Goal: Use online tool/utility: Use online tool/utility

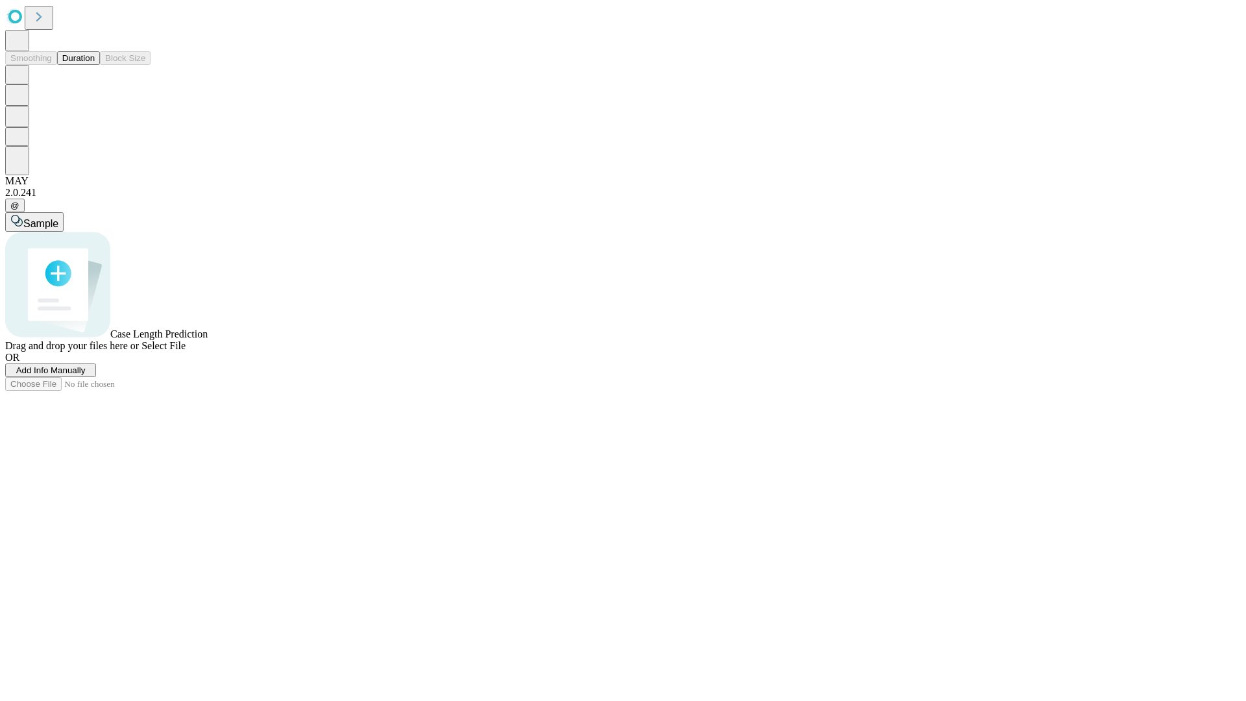
click at [95, 65] on button "Duration" at bounding box center [78, 58] width 43 height 14
click at [58, 218] on span "Sample" at bounding box center [40, 223] width 35 height 11
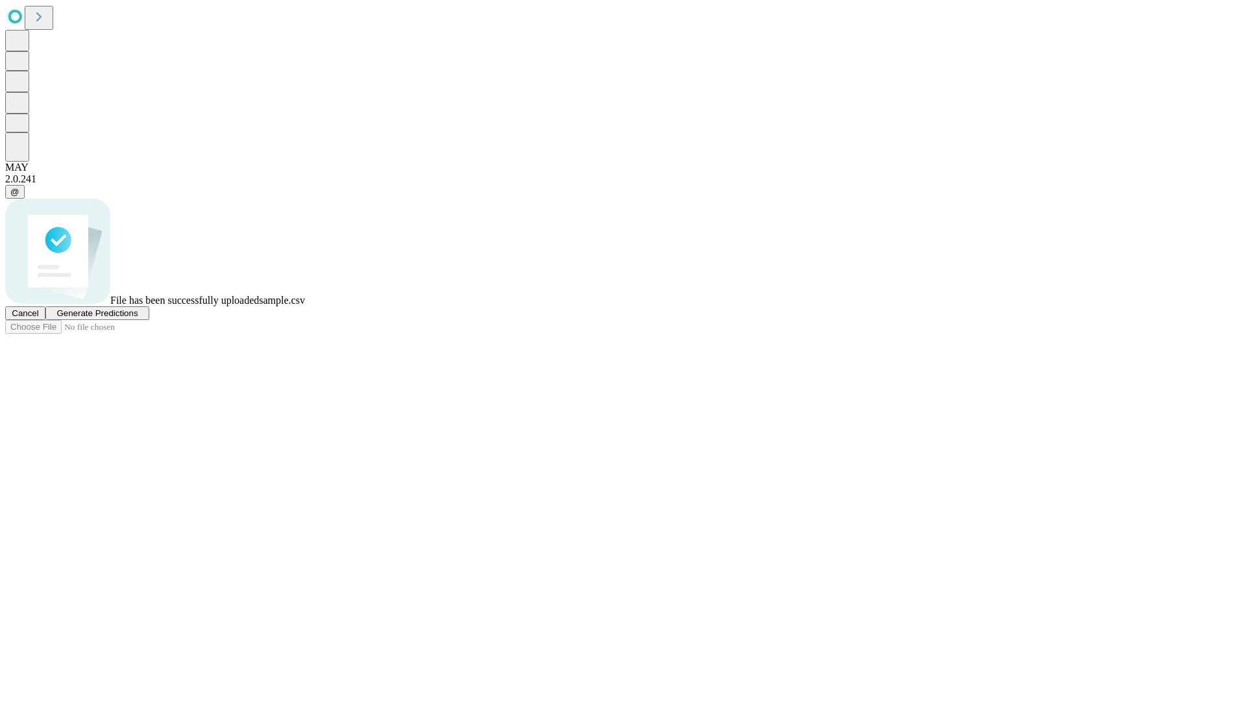
click at [138, 318] on span "Generate Predictions" at bounding box center [96, 313] width 81 height 10
